Goal: Task Accomplishment & Management: Manage account settings

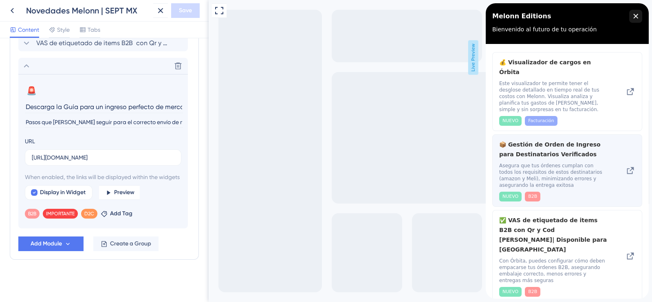
click at [625, 166] on icon at bounding box center [630, 171] width 10 height 10
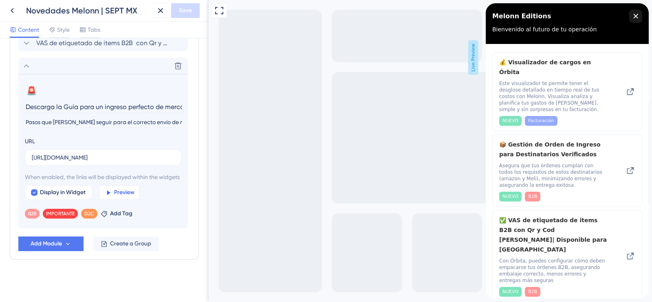
click at [134, 196] on span "Preview" at bounding box center [124, 193] width 20 height 10
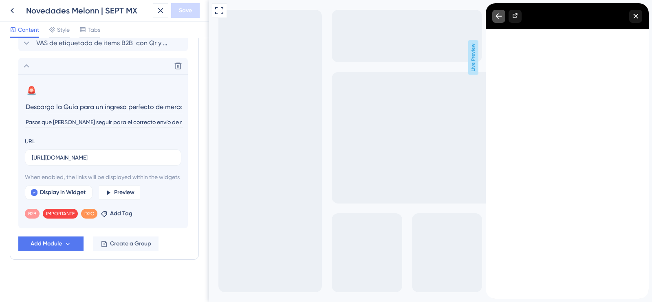
click at [499, 21] on div "back to header" at bounding box center [498, 16] width 13 height 13
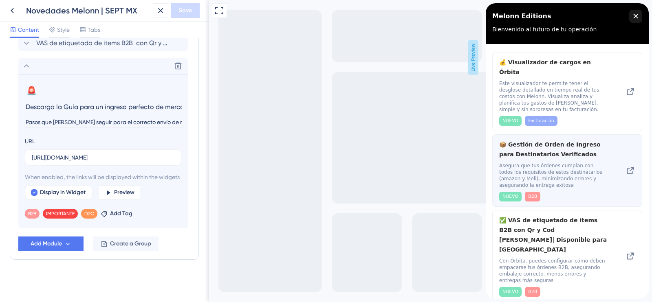
click at [625, 166] on icon at bounding box center [630, 171] width 10 height 10
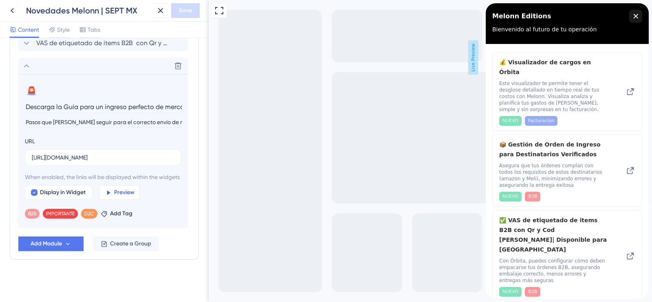
click at [125, 188] on span "Preview" at bounding box center [124, 193] width 20 height 10
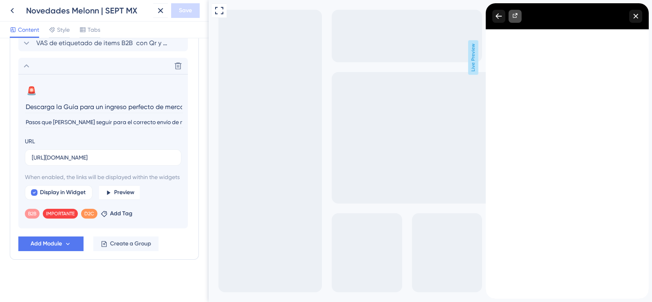
click at [511, 18] on div "Resource Center Header" at bounding box center [514, 16] width 13 height 13
click at [499, 18] on icon "back to header" at bounding box center [498, 16] width 7 height 7
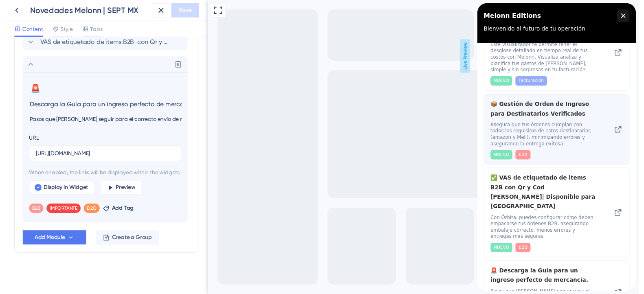
scroll to position [59, 0]
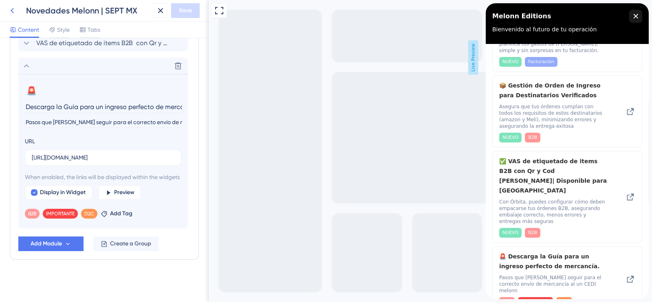
click at [18, 11] on button at bounding box center [12, 10] width 15 height 15
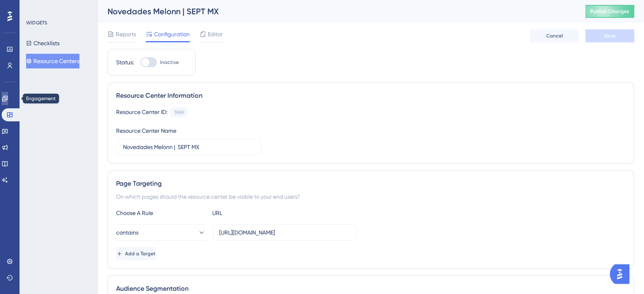
click at [8, 100] on link at bounding box center [5, 98] width 7 height 13
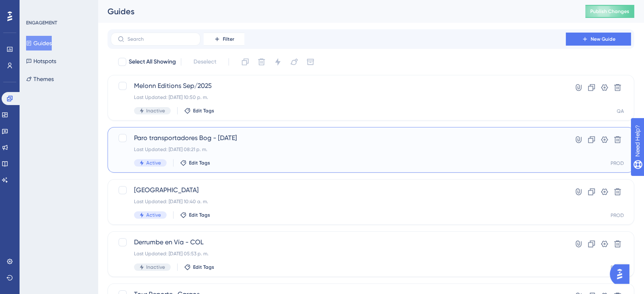
click at [168, 143] on div "Paro transportadores Bog - 16/09/2025 Last Updated: 15 sept 2025 08:21 p. m. Ac…" at bounding box center [338, 149] width 409 height 33
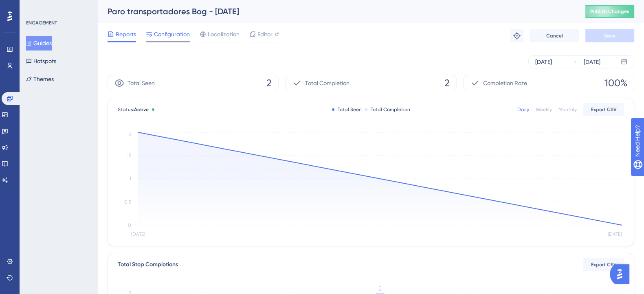
click at [177, 37] on span "Configuration" at bounding box center [172, 34] width 36 height 10
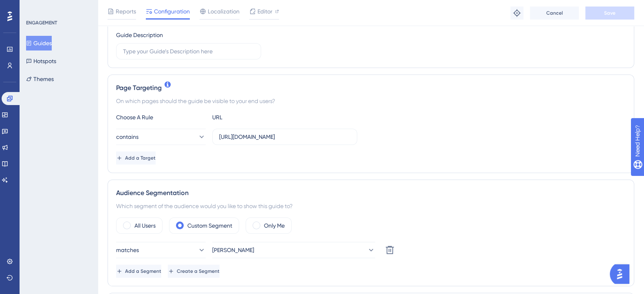
scroll to position [153, 0]
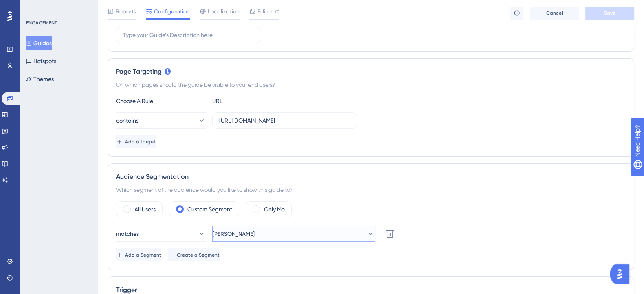
click at [341, 229] on button "Alex" at bounding box center [293, 234] width 163 height 16
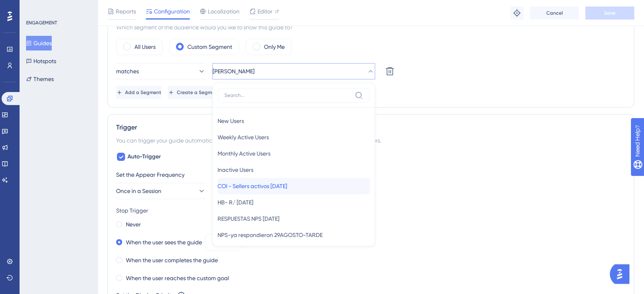
click at [287, 182] on span "COl - Sellers activos Sept/09/2025" at bounding box center [252, 186] width 70 height 10
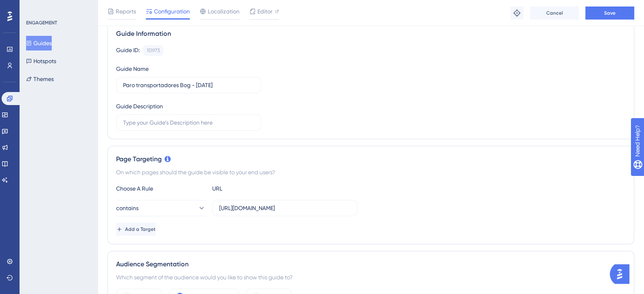
scroll to position [61, 0]
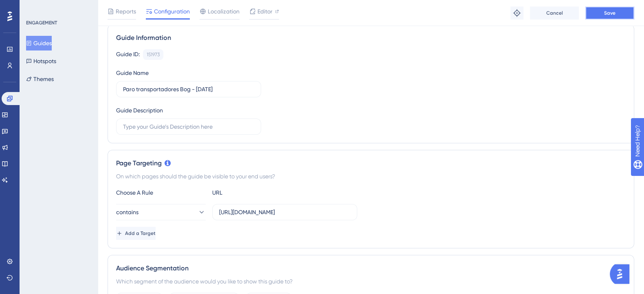
click at [591, 17] on button "Save" at bounding box center [609, 13] width 49 height 13
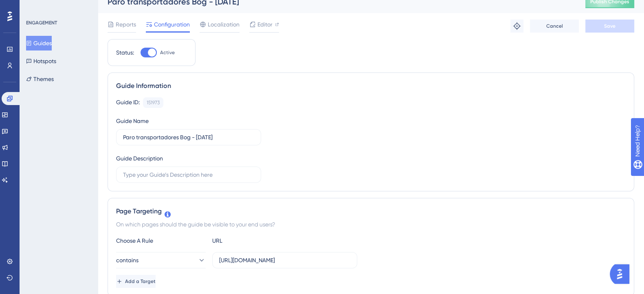
scroll to position [0, 0]
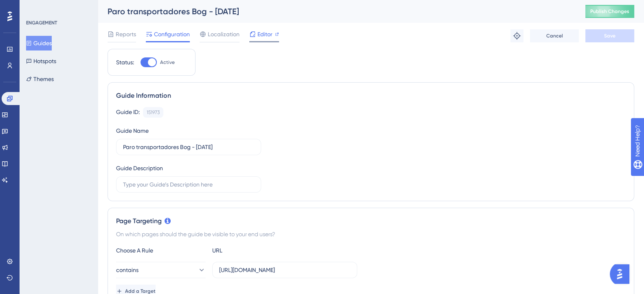
click at [264, 34] on span "Editor" at bounding box center [264, 34] width 15 height 10
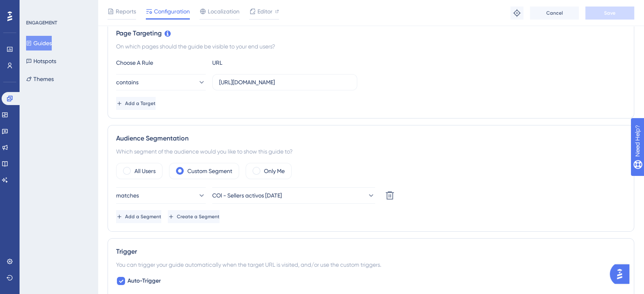
scroll to position [203, 0]
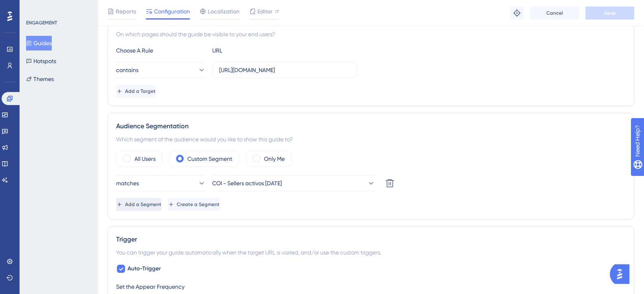
click at [161, 209] on button "Add a Segment" at bounding box center [138, 204] width 45 height 13
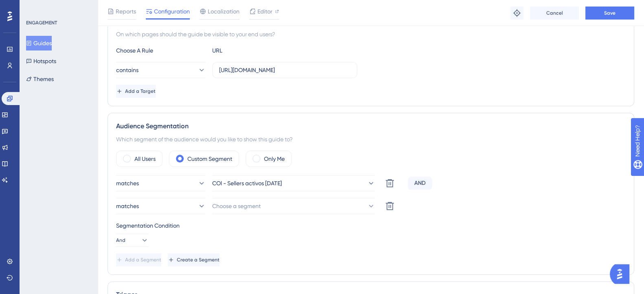
click at [424, 183] on div "AND" at bounding box center [420, 183] width 24 height 13
click at [391, 207] on icon at bounding box center [390, 206] width 10 height 10
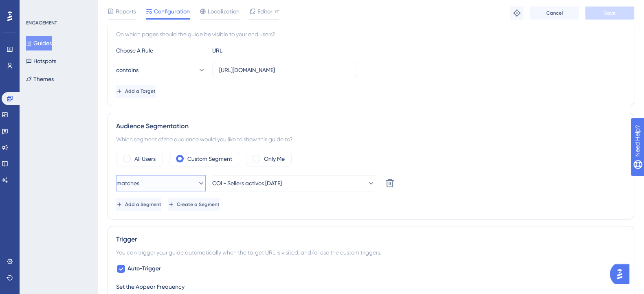
click at [176, 181] on button "matches" at bounding box center [161, 183] width 90 height 16
click at [161, 201] on button "Add a Segment" at bounding box center [138, 204] width 45 height 13
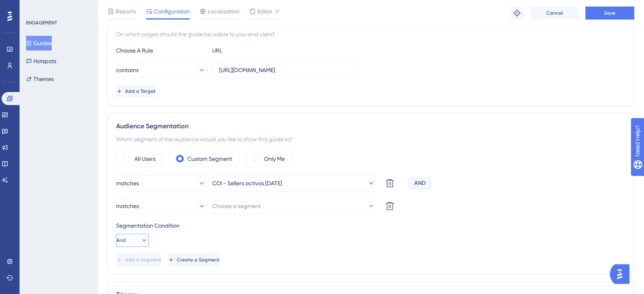
click at [135, 234] on button "And" at bounding box center [132, 240] width 33 height 13
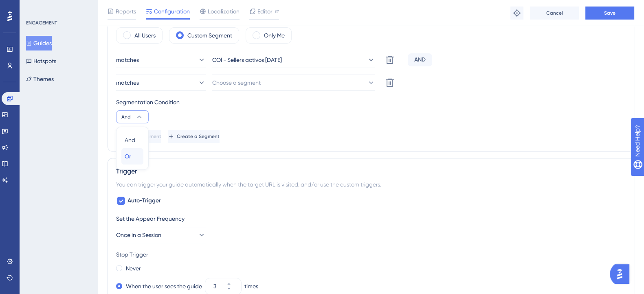
click at [126, 155] on span "Or" at bounding box center [128, 157] width 7 height 10
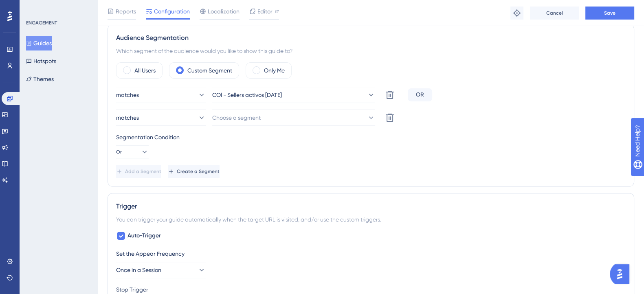
scroll to position [276, 0]
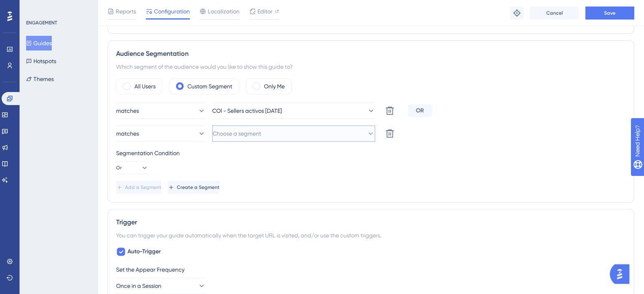
click at [367, 135] on icon at bounding box center [371, 134] width 8 height 8
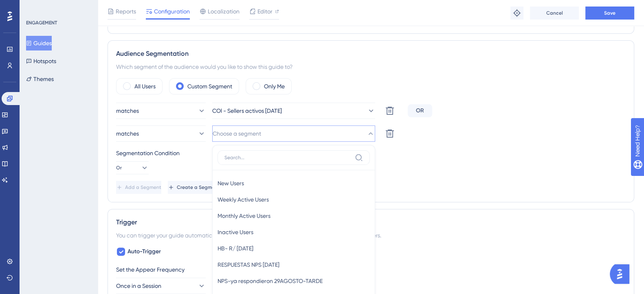
scroll to position [348, 0]
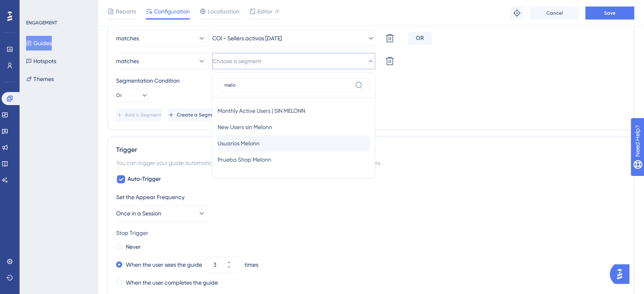
type input "melo"
click at [224, 142] on span "Usuarios Melonn" at bounding box center [238, 143] width 42 height 10
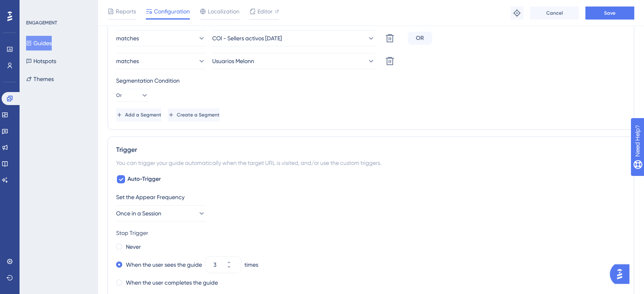
click at [320, 112] on div "Add a Segment Create a Segment" at bounding box center [371, 114] width 510 height 13
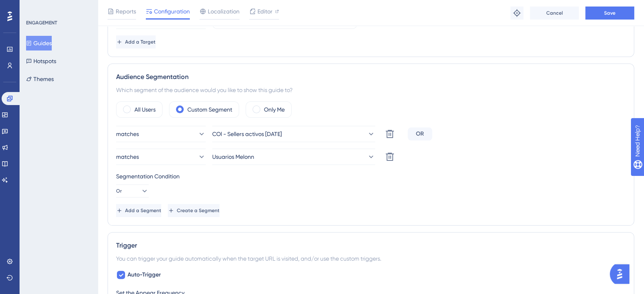
scroll to position [196, 0]
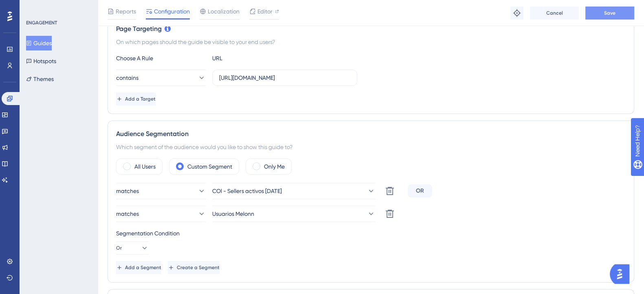
click at [623, 11] on button "Save" at bounding box center [609, 13] width 49 height 13
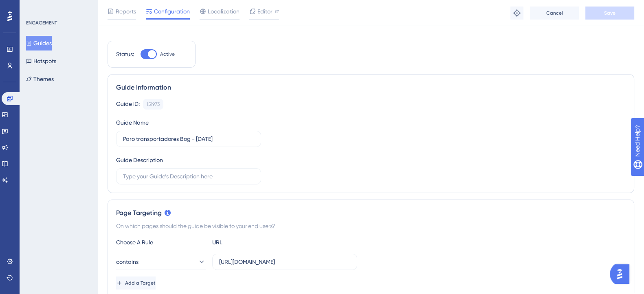
scroll to position [0, 0]
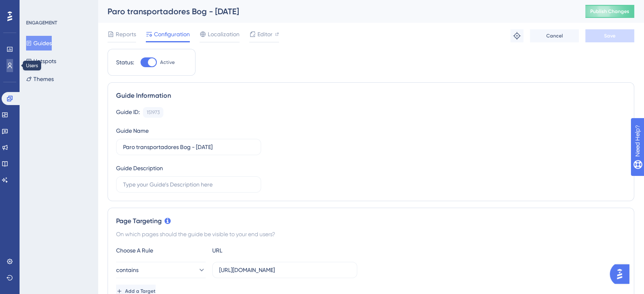
click at [7, 66] on icon at bounding box center [10, 65] width 7 height 7
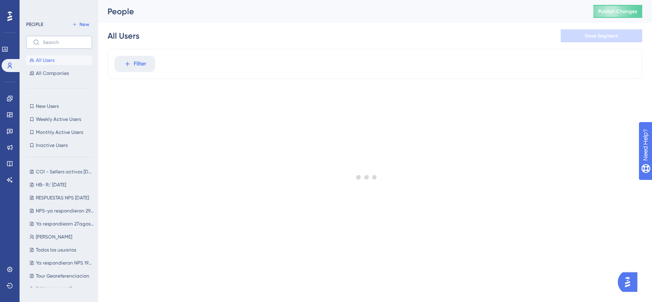
click at [49, 47] on label at bounding box center [59, 42] width 66 height 13
click at [49, 45] on input "text" at bounding box center [64, 43] width 42 height 6
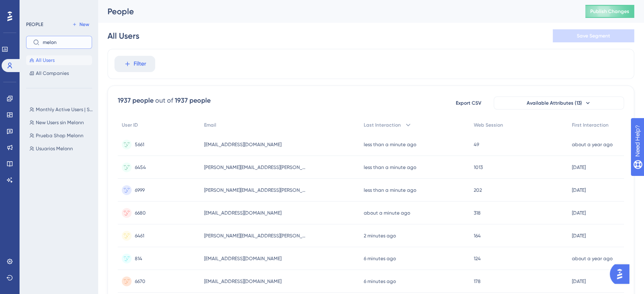
type input "melonn"
click at [6, 49] on link at bounding box center [5, 49] width 7 height 13
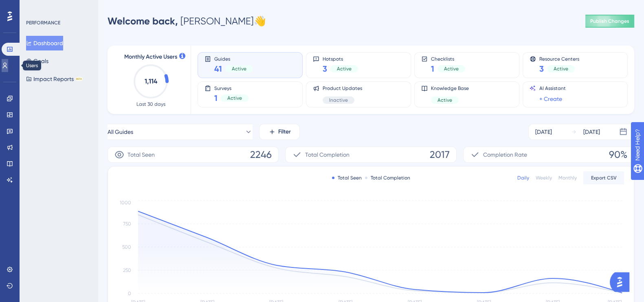
click at [8, 68] on icon at bounding box center [5, 65] width 7 height 7
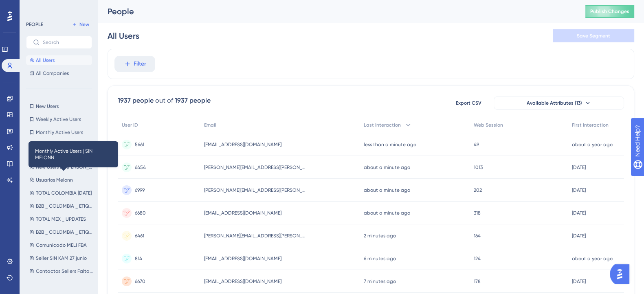
scroll to position [203, 0]
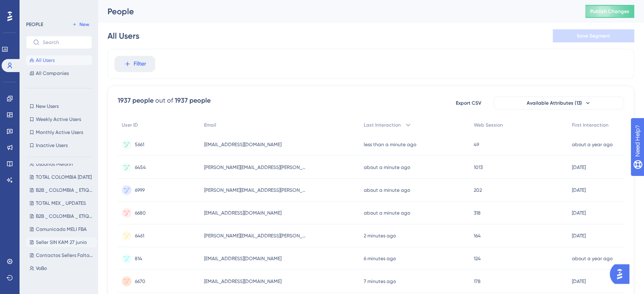
click at [54, 39] on label at bounding box center [59, 42] width 66 height 13
click at [54, 40] on input "text" at bounding box center [64, 43] width 42 height 6
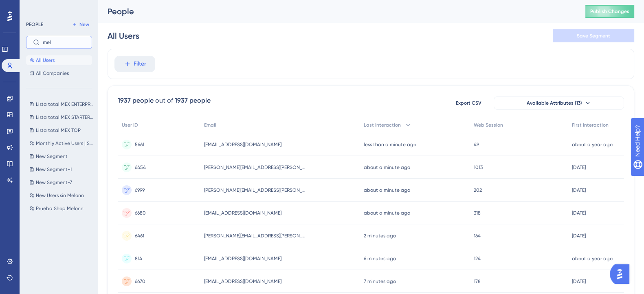
scroll to position [0, 0]
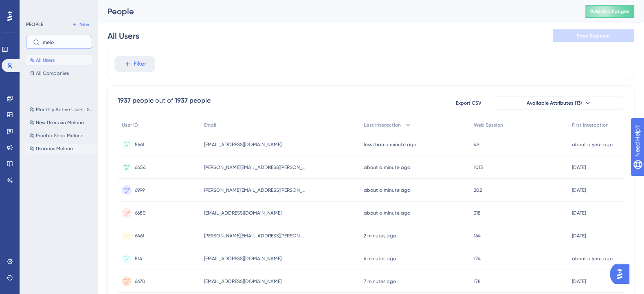
type input "melo"
click at [55, 147] on span "Usuarios Melonn" at bounding box center [54, 148] width 37 height 7
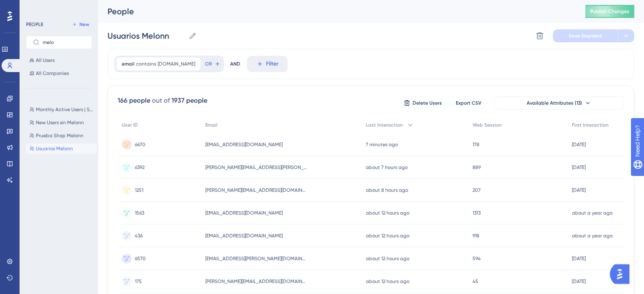
click at [8, 101] on icon at bounding box center [10, 98] width 7 height 7
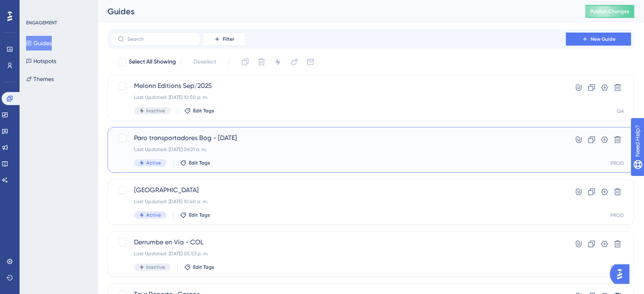
click at [308, 156] on div "Paro transportadores Bog - 16/09/2025 Last Updated: 16 sept 2025 06:21 a. m. Ac…" at bounding box center [338, 149] width 409 height 33
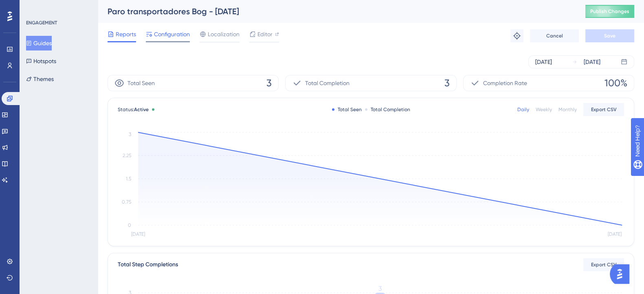
click at [164, 39] on div "Configuration" at bounding box center [168, 35] width 44 height 13
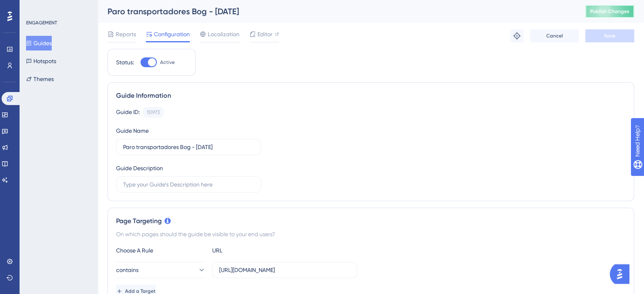
click at [613, 8] on span "Publish Changes" at bounding box center [609, 11] width 39 height 7
click at [261, 40] on div "Editor" at bounding box center [264, 35] width 30 height 13
